Goal: Task Accomplishment & Management: Use online tool/utility

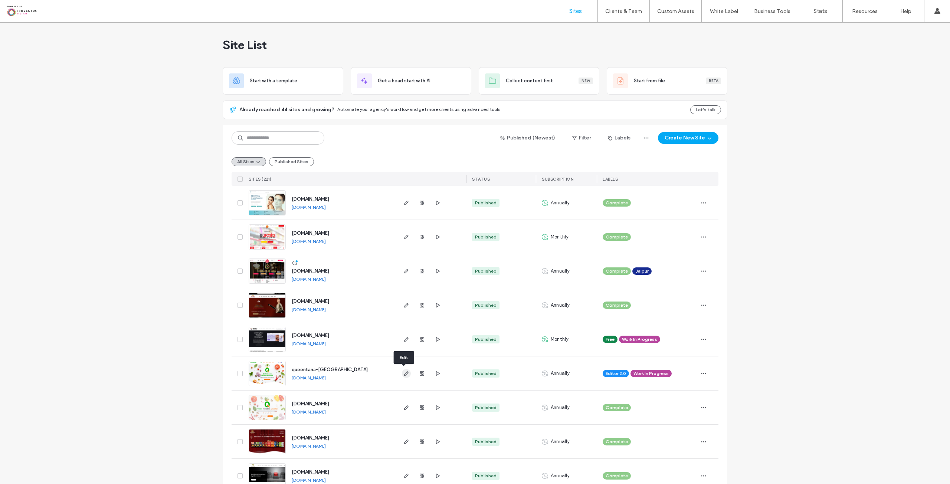
click at [407, 374] on span "button" at bounding box center [406, 373] width 9 height 9
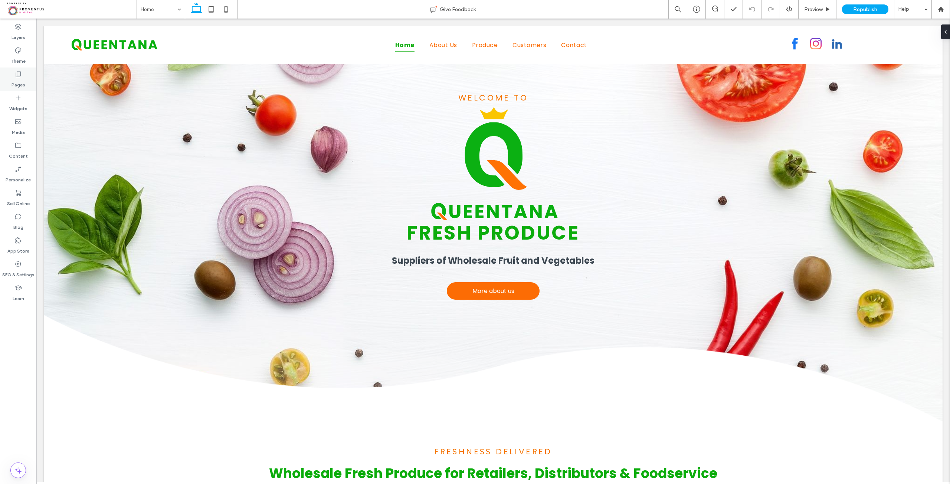
click at [11, 80] on div "Pages" at bounding box center [18, 80] width 36 height 24
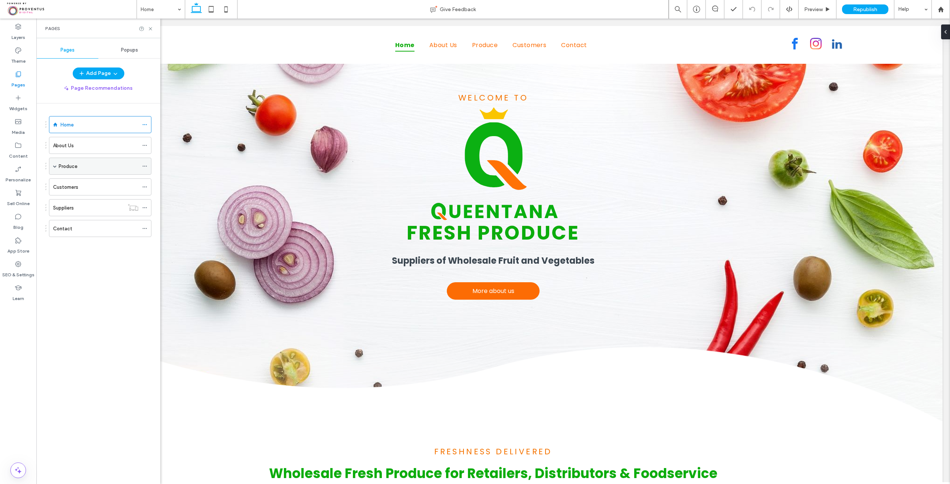
click at [75, 164] on label "Produce" at bounding box center [68, 166] width 19 height 13
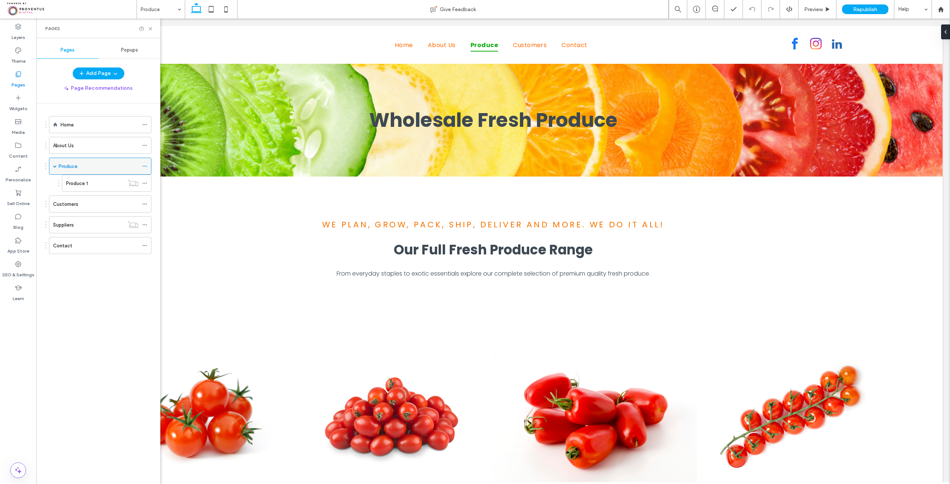
click at [91, 163] on div "Produce" at bounding box center [99, 167] width 80 height 8
click at [22, 151] on label "Content" at bounding box center [18, 154] width 19 height 10
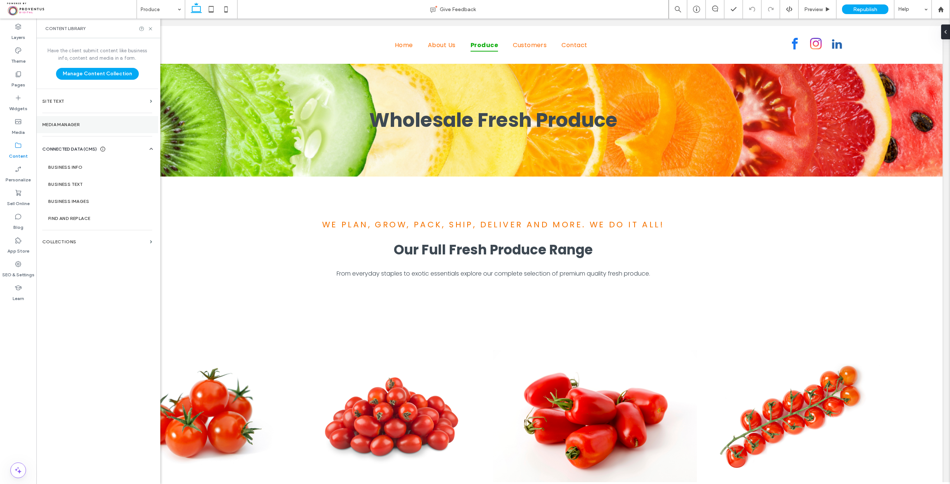
click at [85, 127] on section "Media Manager" at bounding box center [97, 124] width 122 height 17
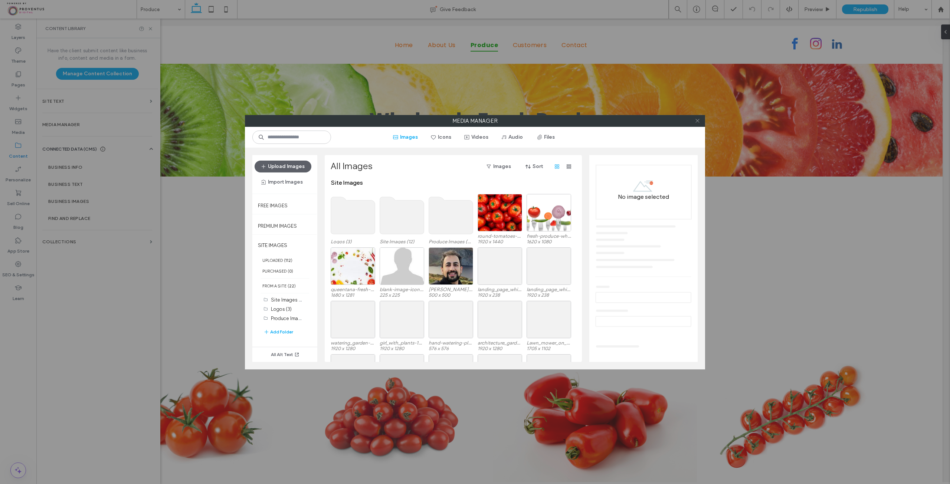
click at [698, 121] on icon at bounding box center [698, 121] width 6 height 6
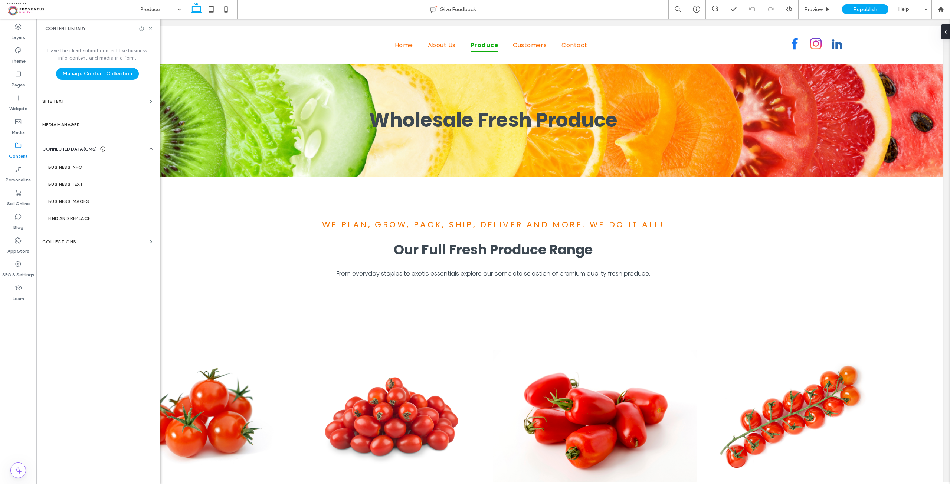
click at [88, 143] on div "CONNECTED DATA (CMS) Business Info Business Text Business Images Find and Repla…" at bounding box center [97, 184] width 122 height 88
click at [74, 166] on label "Business Info" at bounding box center [98, 167] width 101 height 5
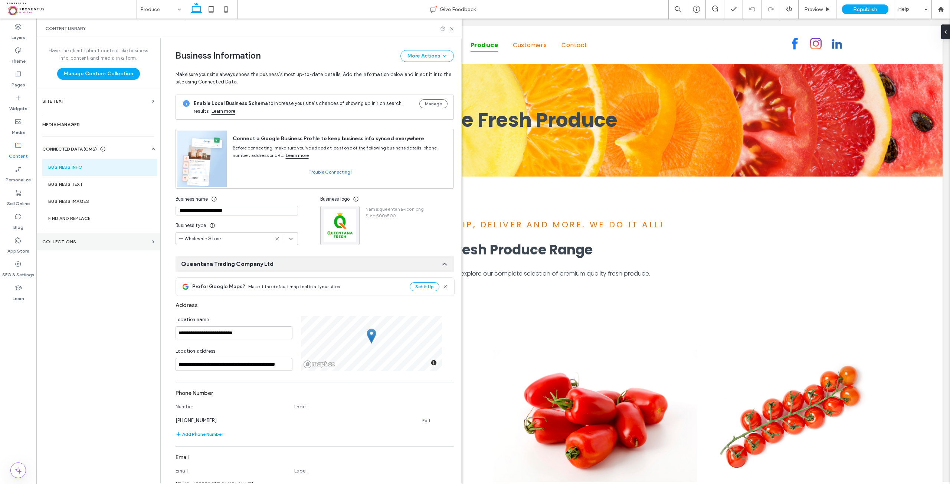
click at [76, 236] on section "Collections" at bounding box center [98, 241] width 124 height 17
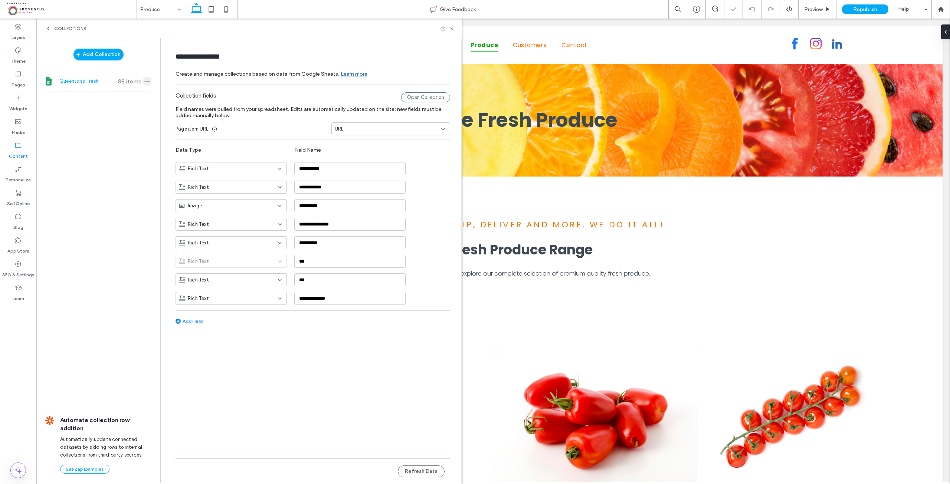
click at [146, 80] on icon "button" at bounding box center [147, 81] width 6 height 6
click at [413, 97] on div "Open Collection" at bounding box center [425, 97] width 49 height 10
click at [869, 12] on span "Republish" at bounding box center [865, 9] width 24 height 6
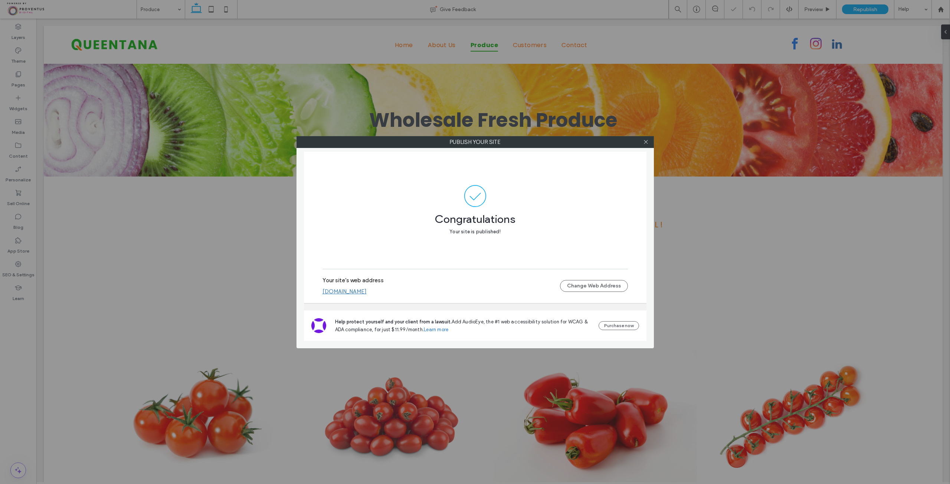
click at [367, 293] on link "[DOMAIN_NAME]" at bounding box center [345, 291] width 44 height 7
